Goal: Go to known website: Access a specific website the user already knows

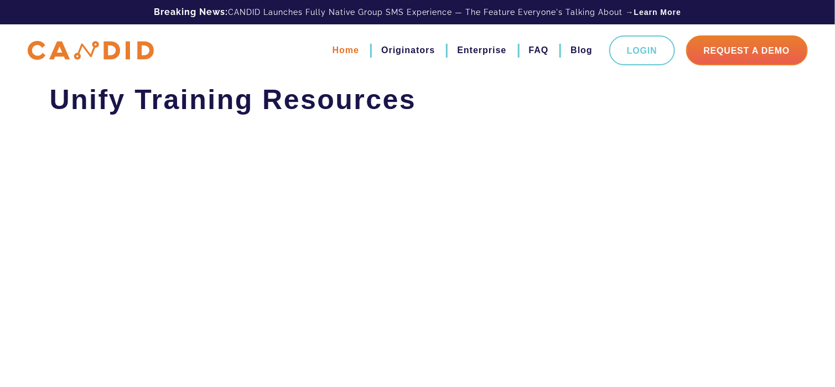
click at [342, 45] on link "Home" at bounding box center [346, 50] width 27 height 19
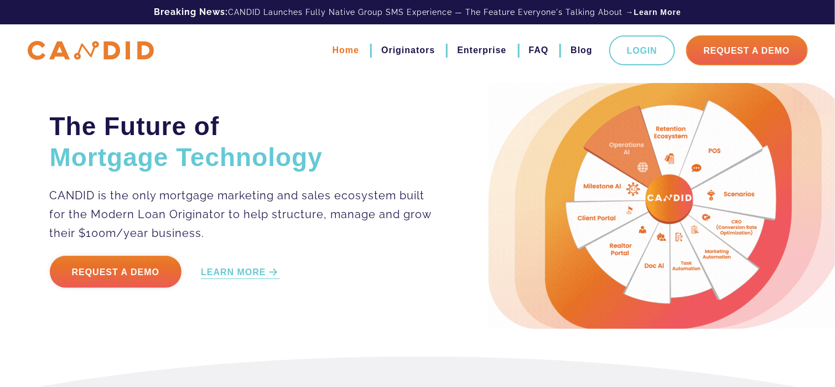
click at [339, 50] on link "Home" at bounding box center [346, 50] width 27 height 19
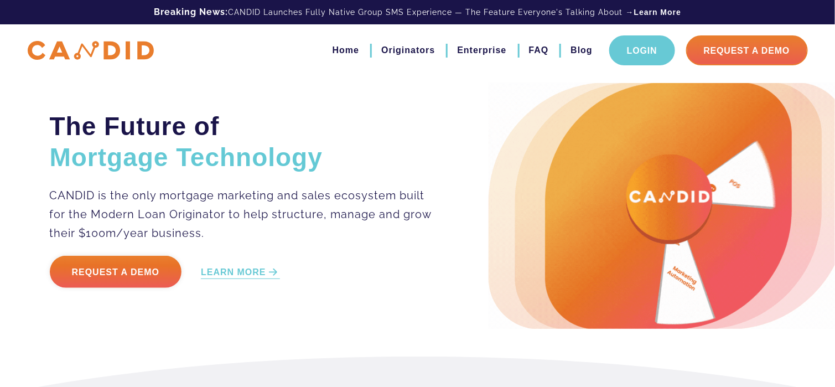
click at [647, 50] on link "Login" at bounding box center [642, 50] width 66 height 30
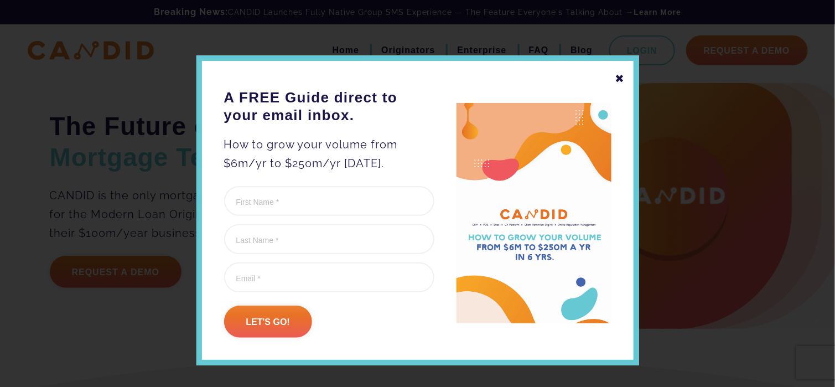
click at [616, 79] on div "✖" at bounding box center [621, 78] width 10 height 19
